Goal: Entertainment & Leisure: Consume media (video, audio)

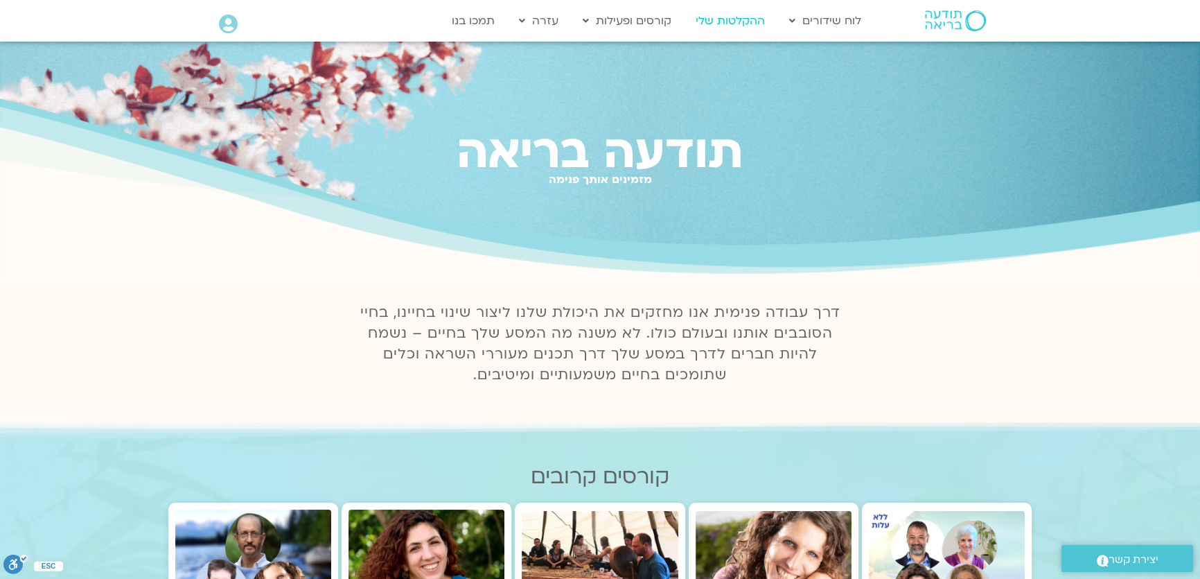
click at [713, 16] on link "ההקלטות שלי" at bounding box center [730, 21] width 83 height 26
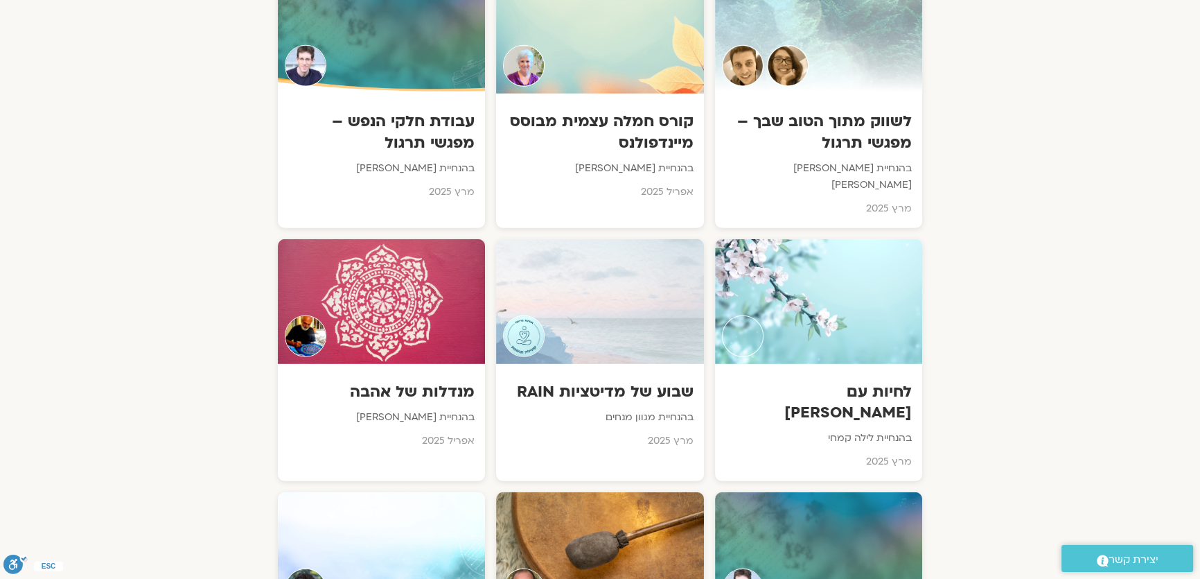
scroll to position [5103, 0]
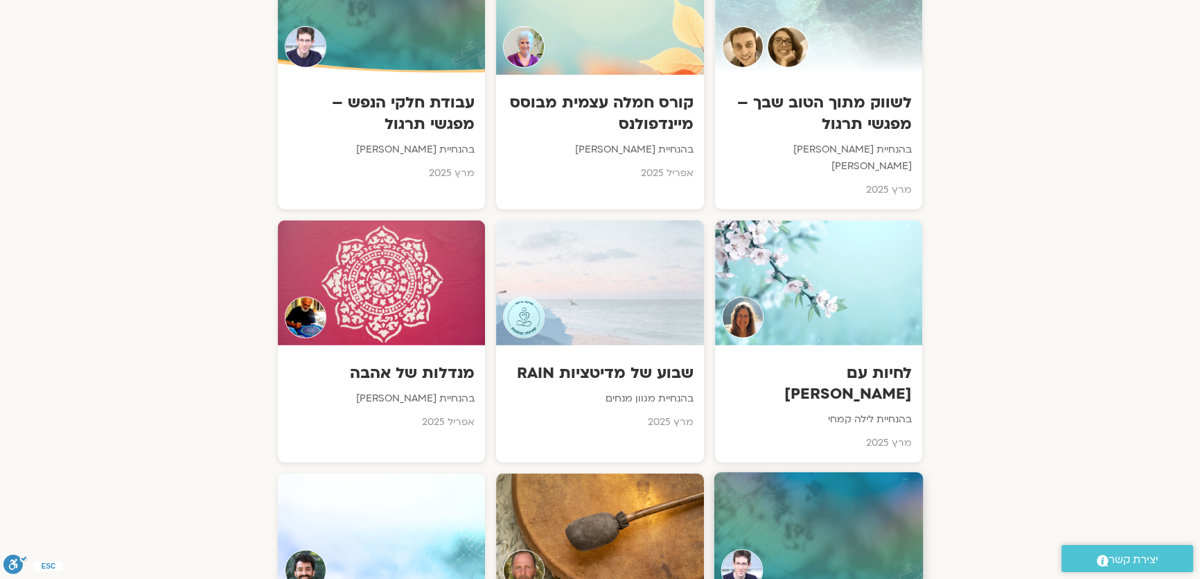
click at [780, 472] on div at bounding box center [818, 535] width 209 height 126
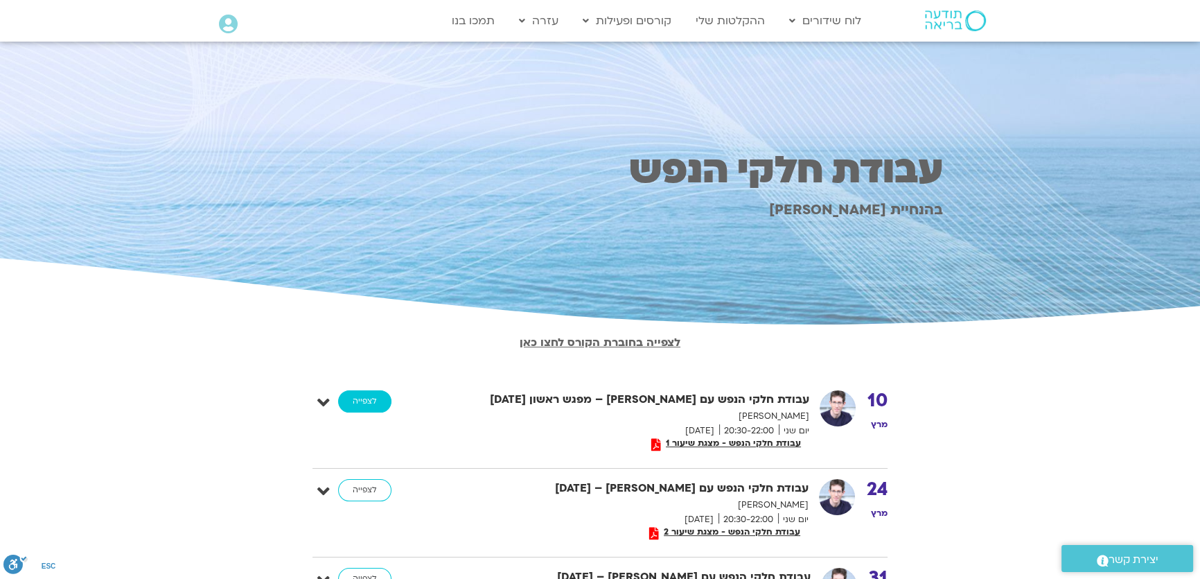
click at [365, 404] on link "לצפייה" at bounding box center [364, 401] width 53 height 22
